Goal: Information Seeking & Learning: Check status

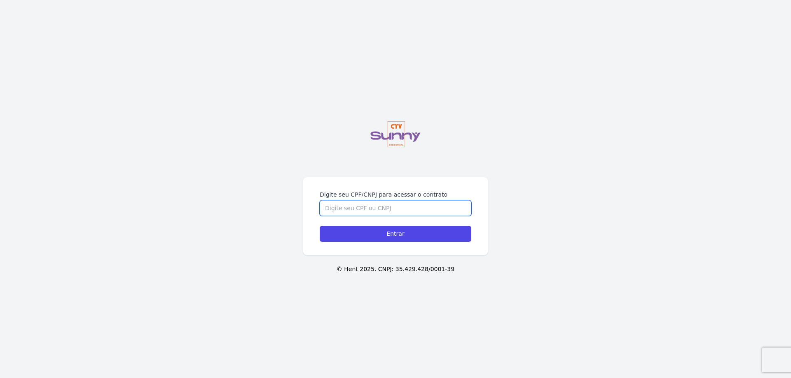
click at [357, 201] on input "Digite seu CPF/CNPJ para acessar o contrato" at bounding box center [396, 209] width 152 height 16
type input "12556264705"
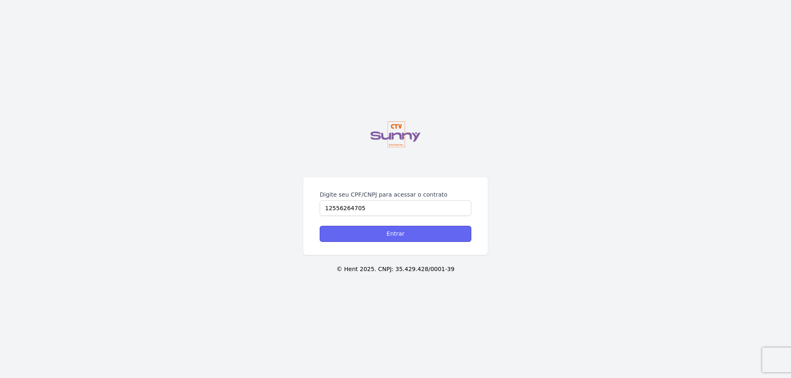
click at [382, 239] on input "Entrar" at bounding box center [396, 234] width 152 height 16
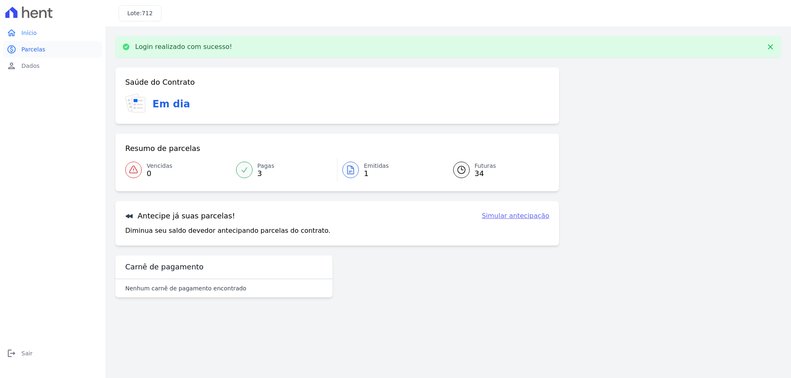
click at [20, 47] on link "paid Parcelas" at bounding box center [52, 49] width 99 height 16
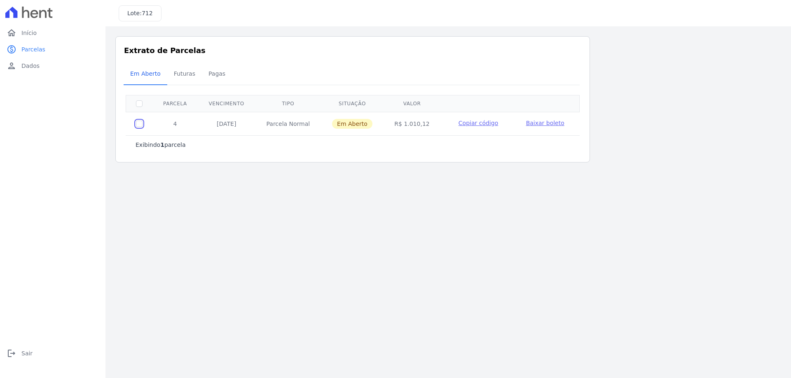
click at [139, 126] on input "checkbox" at bounding box center [139, 124] width 7 height 7
checkbox input "true"
click at [140, 125] on input "checkbox" at bounding box center [139, 124] width 7 height 7
checkbox input "false"
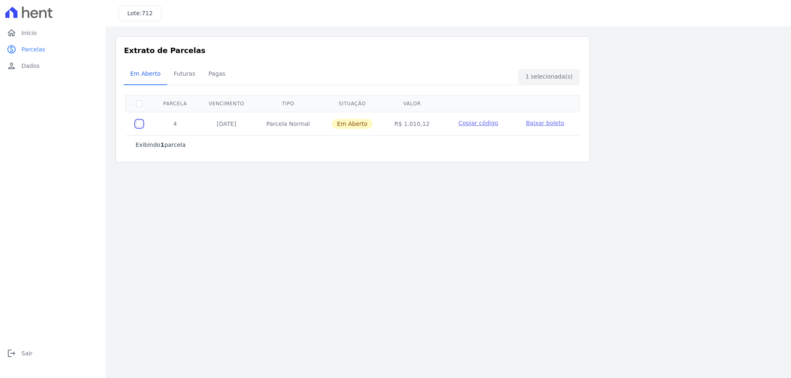
checkbox input "false"
click at [182, 77] on span "Futuras" at bounding box center [184, 73] width 31 height 16
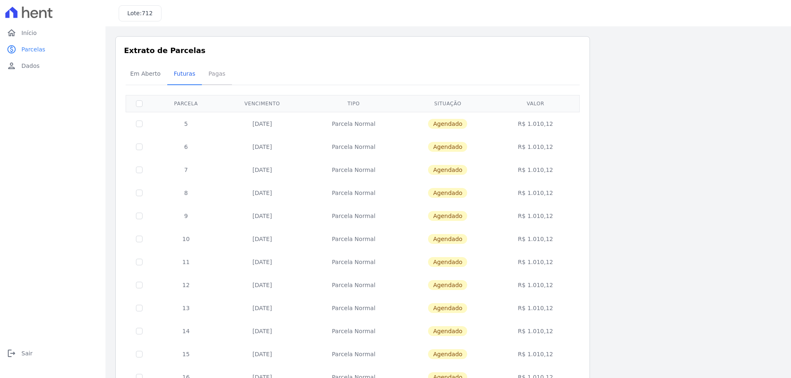
click at [215, 81] on span "Pagas" at bounding box center [216, 73] width 27 height 16
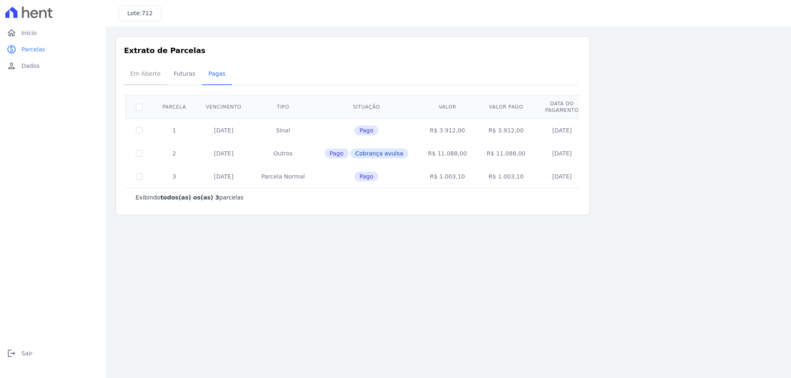
click at [151, 75] on span "Em Aberto" at bounding box center [145, 73] width 40 height 16
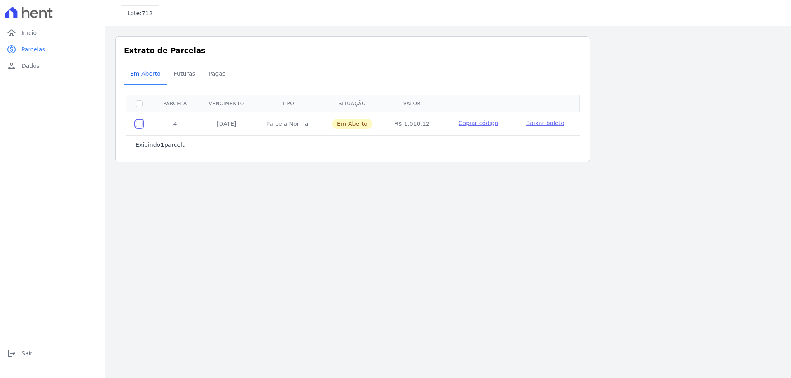
click at [138, 125] on input "checkbox" at bounding box center [139, 124] width 7 height 7
checkbox input "true"
click at [553, 123] on span "Baixar boleto" at bounding box center [545, 123] width 38 height 7
click at [32, 35] on span "Início" at bounding box center [28, 33] width 15 height 8
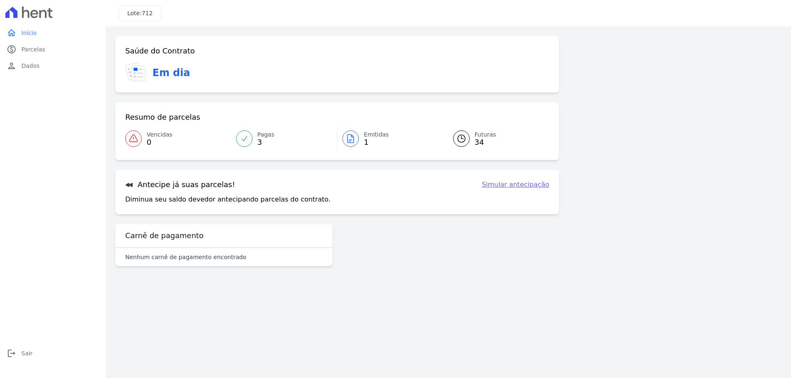
click at [522, 186] on link "Simular antecipação" at bounding box center [515, 185] width 68 height 10
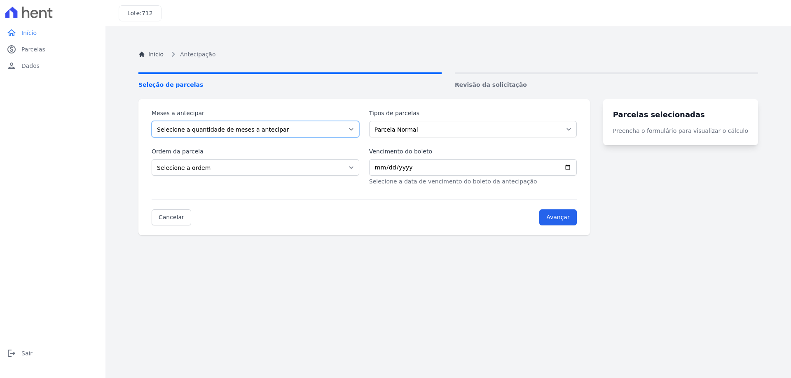
click at [262, 133] on select "Selecione a quantidade de meses a antecipar 1 2 3 4 5 6 7 8 9 10 11 12 13 14 15…" at bounding box center [256, 129] width 208 height 16
click at [152, 121] on select "Selecione a quantidade de meses a antecipar 1 2 3 4 5 6 7 8 9 10 11 12 13 14 15…" at bounding box center [256, 129] width 208 height 16
click at [212, 134] on select "Selecione a quantidade de meses a antecipar 1 2 3 4 5 6 7 8 9 10 11 12 13 14 15…" at bounding box center [256, 129] width 208 height 16
select select "5"
click at [152, 121] on select "Selecione a quantidade de meses a antecipar 1 2 3 4 5 6 7 8 9 10 11 12 13 14 15…" at bounding box center [256, 129] width 208 height 16
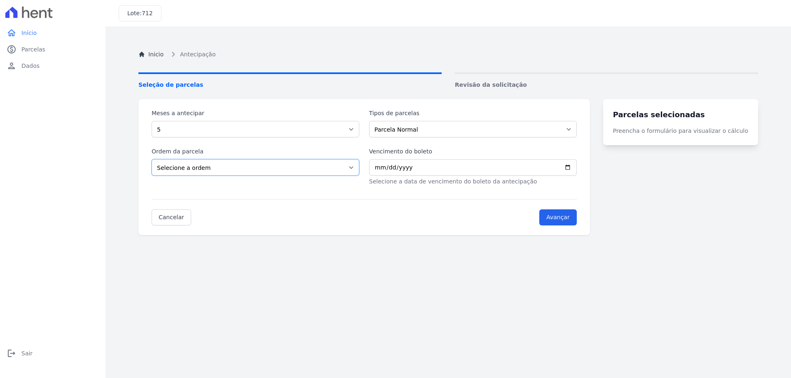
click at [245, 170] on select "Selecione a ordem Últimas parcelas Primeiras parcelas" at bounding box center [256, 167] width 208 height 16
select select "ending"
click at [152, 159] on select "Selecione a ordem Últimas parcelas Primeiras parcelas" at bounding box center [256, 167] width 208 height 16
click at [408, 137] on select "Parcela Normal Financiamento CEF Outros" at bounding box center [473, 129] width 208 height 16
click at [410, 131] on select "Parcela Normal Financiamento CEF Outros" at bounding box center [473, 129] width 208 height 16
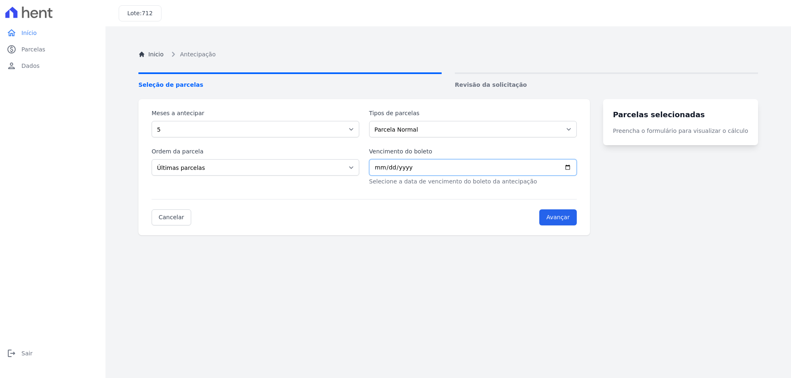
click at [577, 168] on input "Vencimento do boleto" at bounding box center [473, 167] width 208 height 16
type input "2025-10-10"
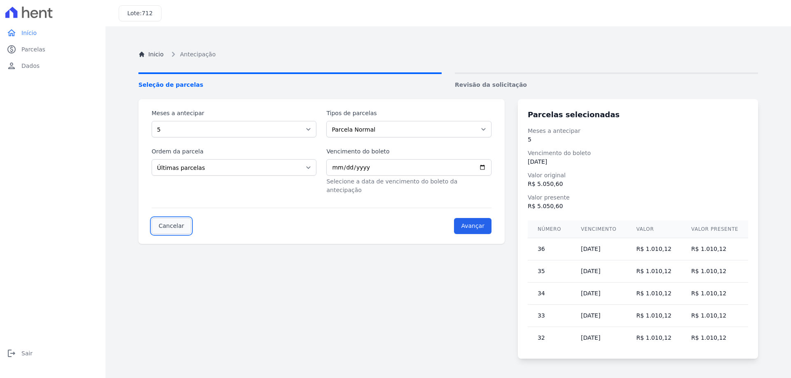
click at [183, 218] on link "Cancelar" at bounding box center [172, 226] width 40 height 16
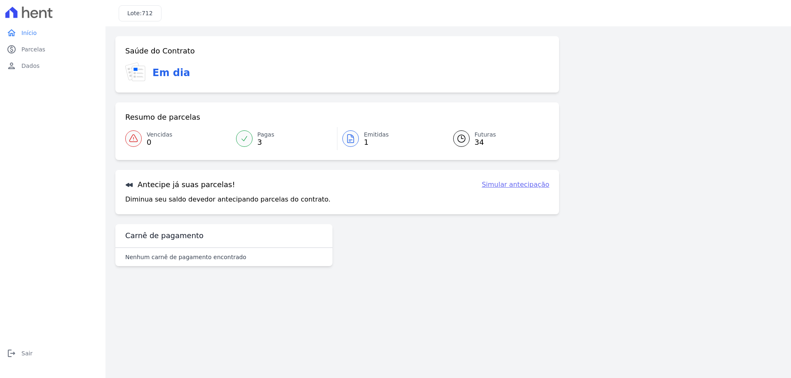
click at [345, 142] on div at bounding box center [350, 139] width 16 height 16
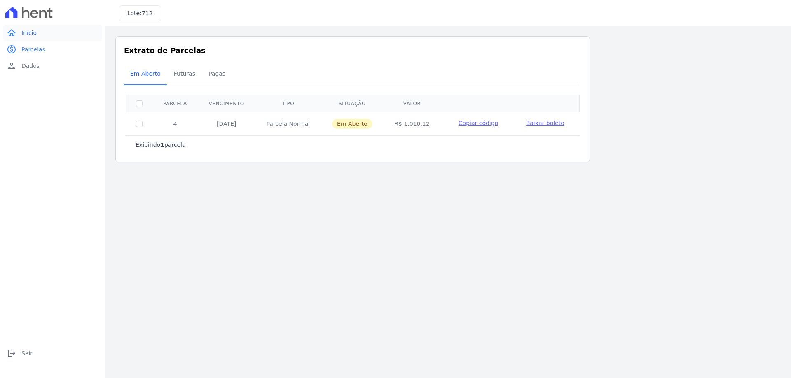
click at [34, 27] on link "home Início" at bounding box center [52, 33] width 99 height 16
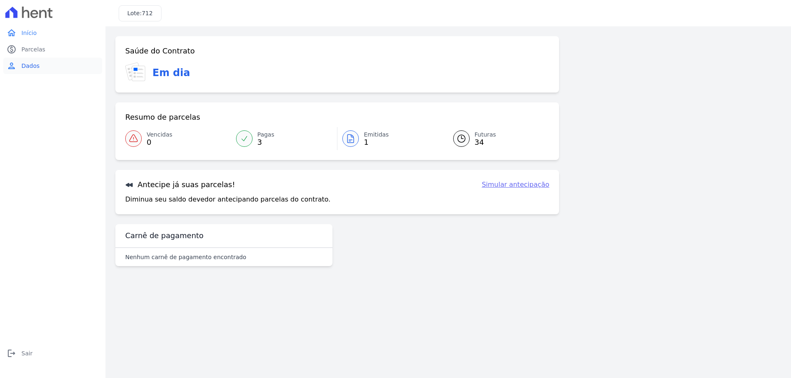
click at [33, 72] on link "person Dados" at bounding box center [52, 66] width 99 height 16
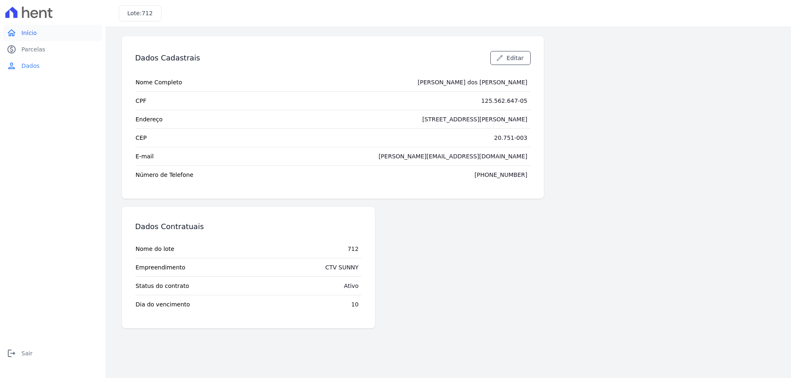
click at [31, 35] on span "Início" at bounding box center [28, 33] width 15 height 8
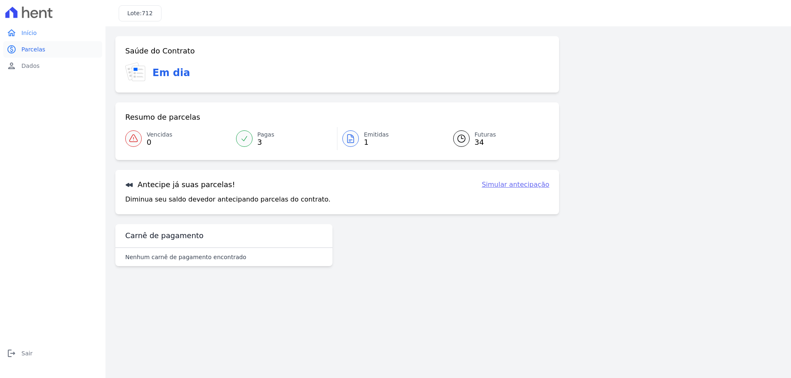
click at [52, 44] on link "paid Parcelas" at bounding box center [52, 49] width 99 height 16
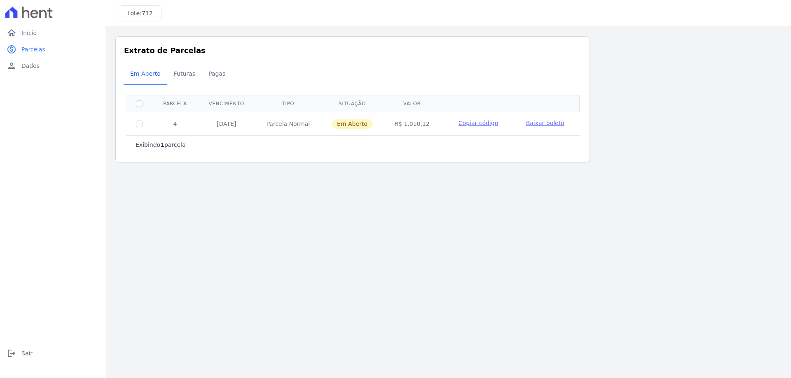
click at [137, 127] on td at bounding box center [139, 123] width 27 height 23
click at [139, 126] on input "checkbox" at bounding box center [139, 124] width 7 height 7
checkbox input "true"
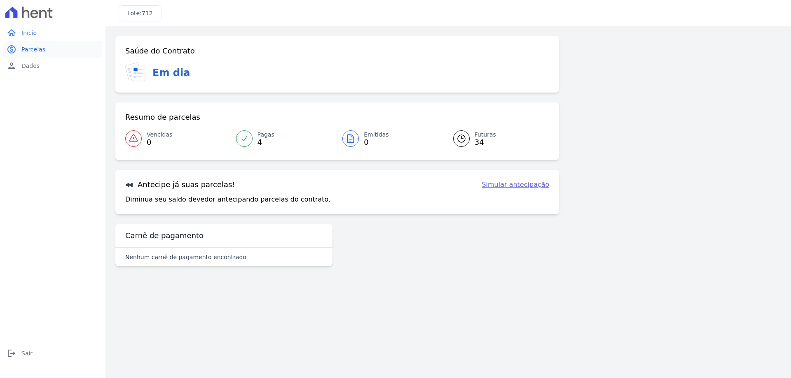
click at [39, 55] on link "paid Parcelas" at bounding box center [52, 49] width 99 height 16
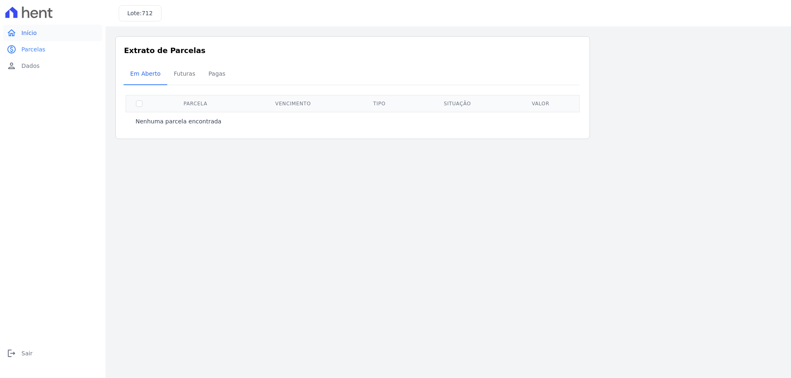
click at [33, 37] on link "home Início" at bounding box center [52, 33] width 99 height 16
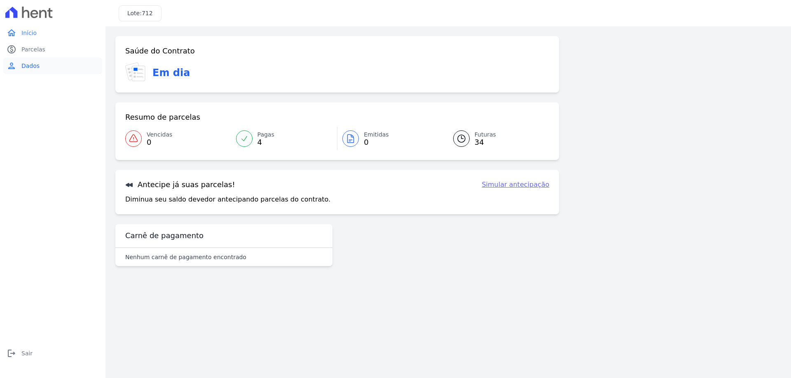
click at [43, 61] on link "person Dados" at bounding box center [52, 66] width 99 height 16
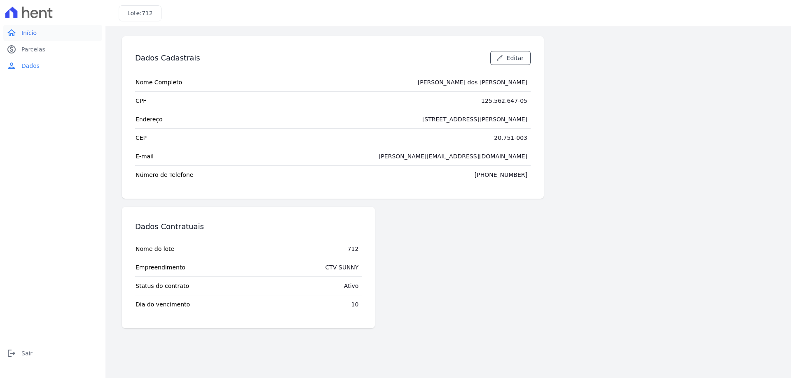
click at [33, 35] on span "Início" at bounding box center [28, 33] width 15 height 8
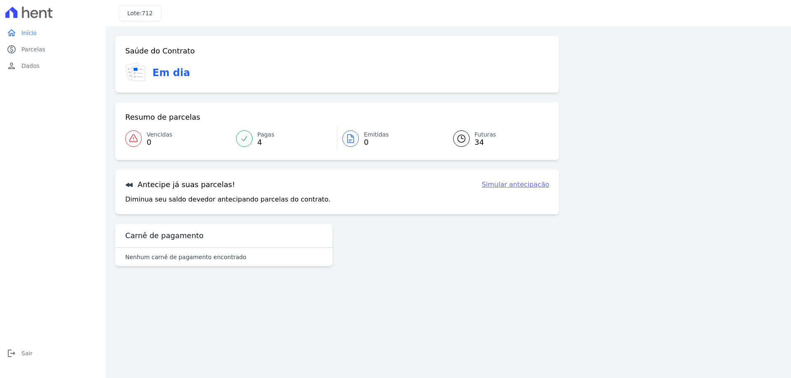
click at [452, 135] on link "Futuras 34" at bounding box center [496, 138] width 106 height 23
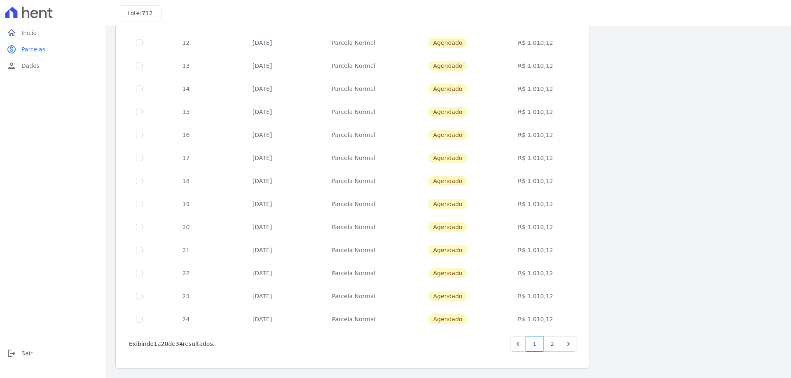
scroll to position [243, 0]
click at [552, 344] on link "2" at bounding box center [552, 344] width 18 height 16
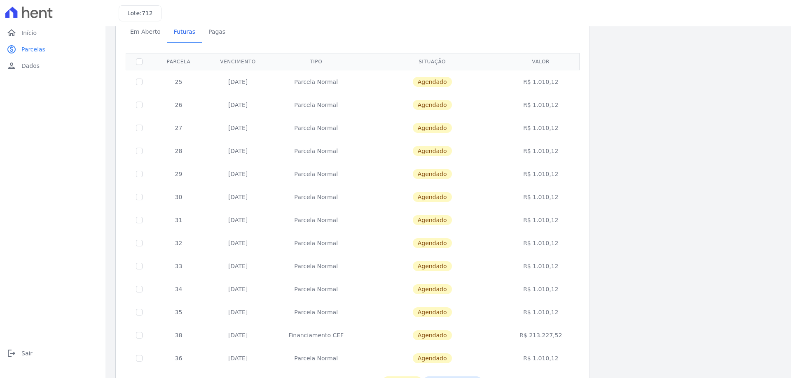
scroll to position [105, 0]
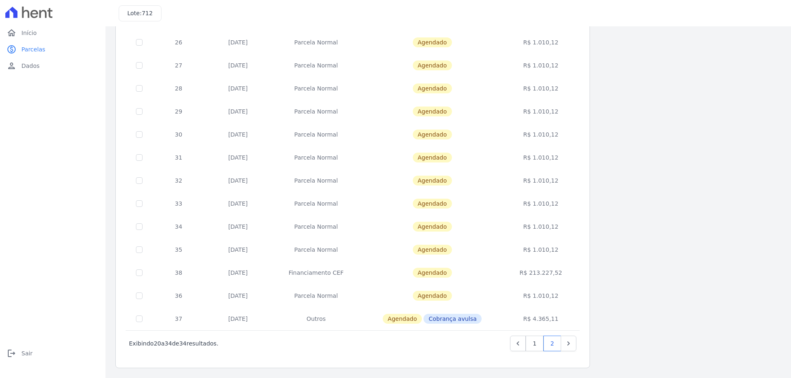
drag, startPoint x: 174, startPoint y: 222, endPoint x: 561, endPoint y: 227, distance: 387.1
click at [561, 227] on tr "34 10/04/2028 Parcela Normal Agendado R$ 1.010,12" at bounding box center [352, 226] width 453 height 23
click at [0, 87] on div "home Início home Início paid Parcelas paid Parcelas person Dados person Dados l…" at bounding box center [52, 186] width 105 height 372
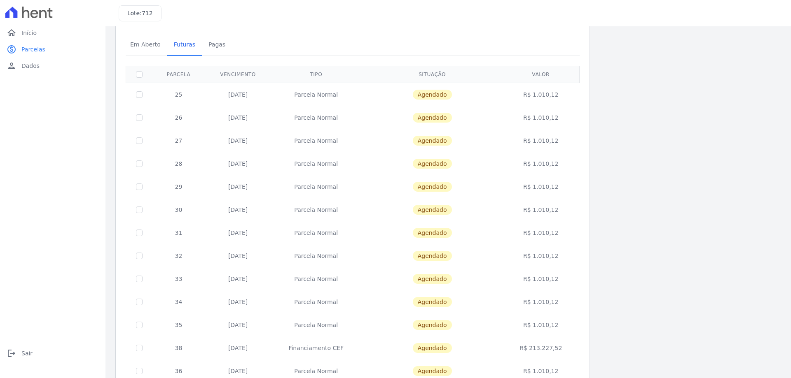
scroll to position [0, 0]
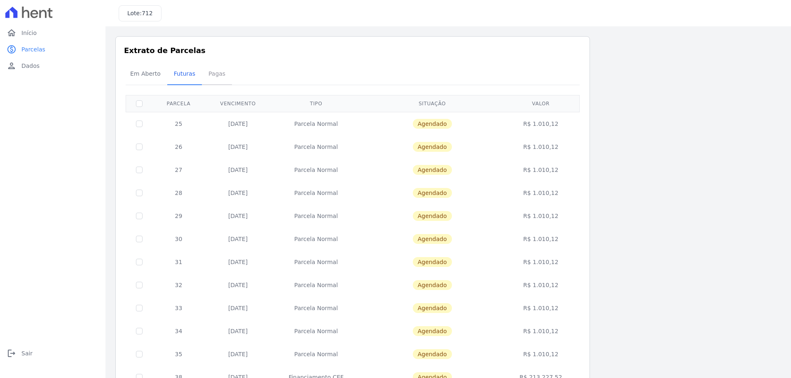
click at [216, 68] on span "Pagas" at bounding box center [216, 73] width 27 height 16
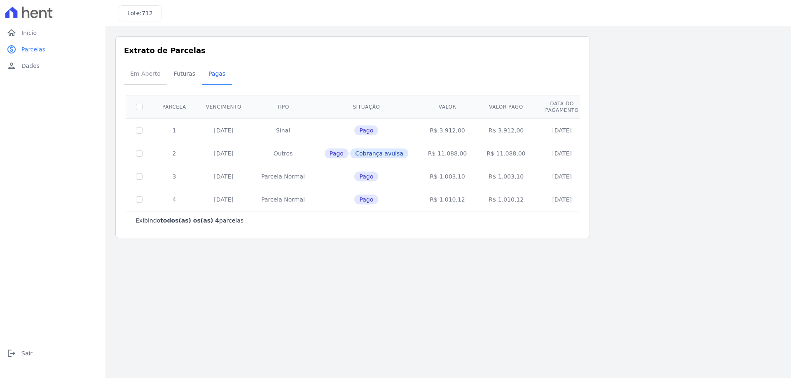
click at [153, 71] on span "Em Aberto" at bounding box center [145, 73] width 40 height 16
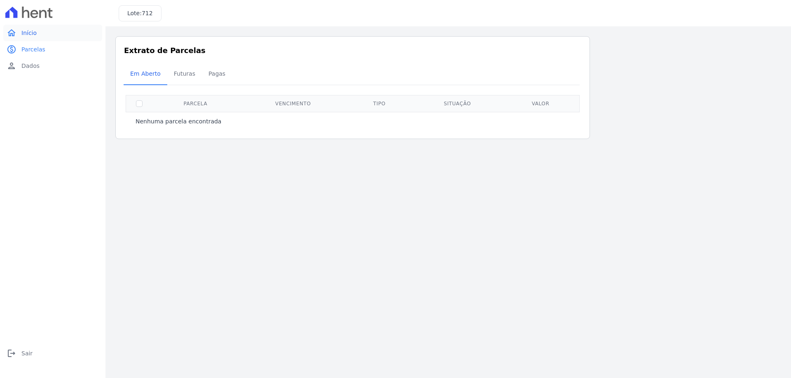
click at [46, 37] on link "home Início" at bounding box center [52, 33] width 99 height 16
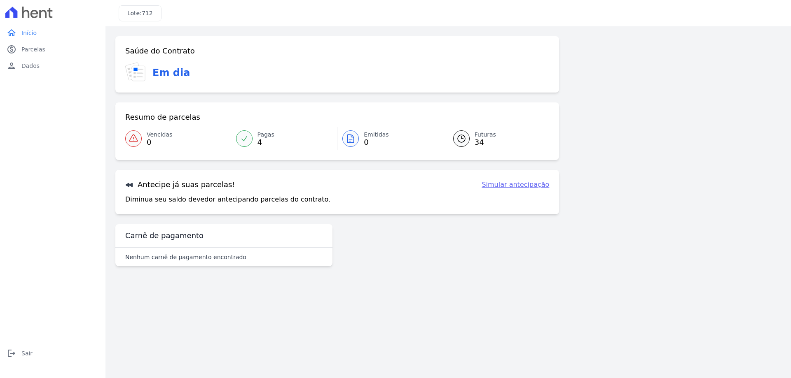
click at [465, 146] on div at bounding box center [461, 139] width 16 height 16
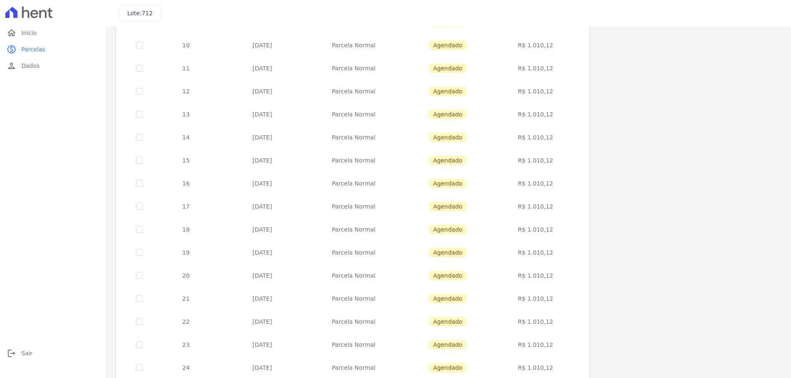
scroll to position [243, 0]
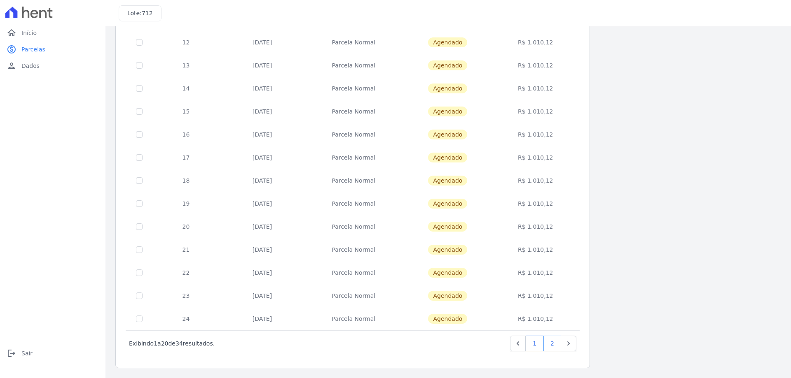
click at [548, 345] on link "2" at bounding box center [552, 344] width 18 height 16
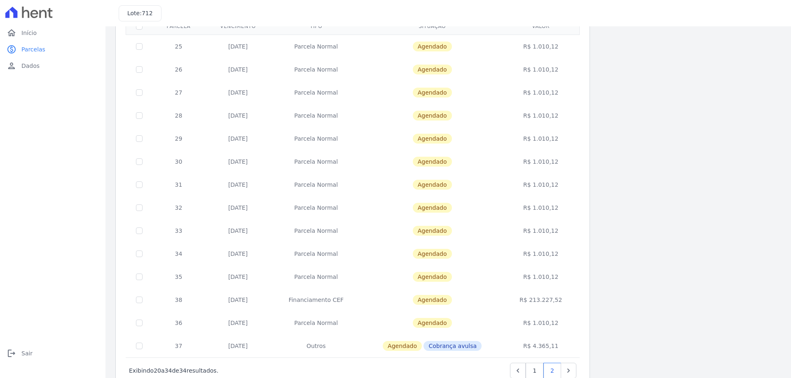
scroll to position [105, 0]
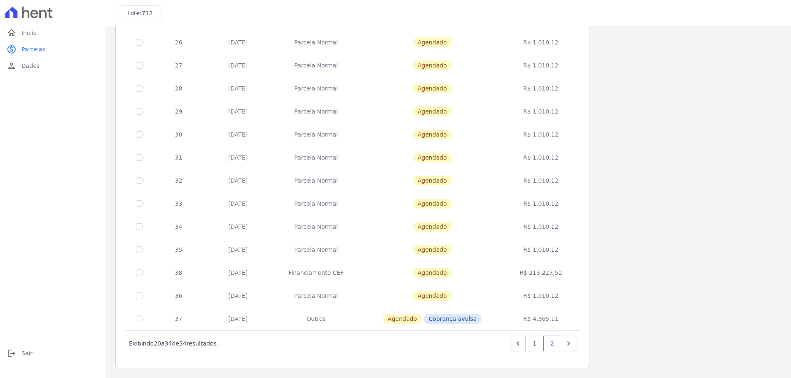
drag, startPoint x: 294, startPoint y: 274, endPoint x: 358, endPoint y: 271, distance: 64.3
click at [358, 271] on td "Financiamento CEF" at bounding box center [316, 273] width 90 height 23
click at [339, 274] on td "Financiamento CEF" at bounding box center [316, 273] width 90 height 23
click at [431, 273] on span "Agendado" at bounding box center [432, 273] width 39 height 10
click at [465, 321] on span "Cobrança avulsa" at bounding box center [452, 319] width 58 height 10
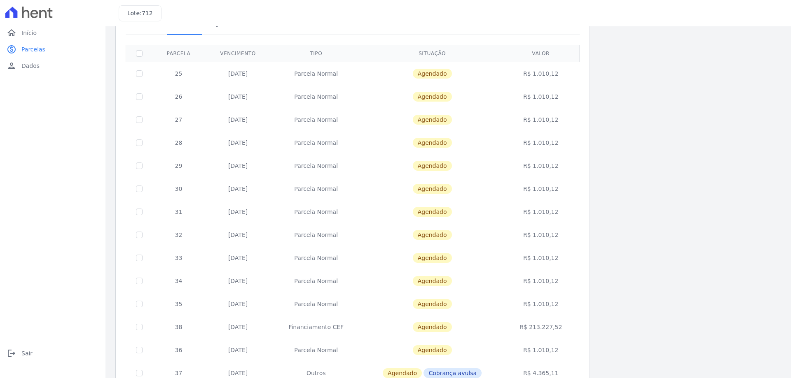
scroll to position [0, 0]
